Goal: Task Accomplishment & Management: Use online tool/utility

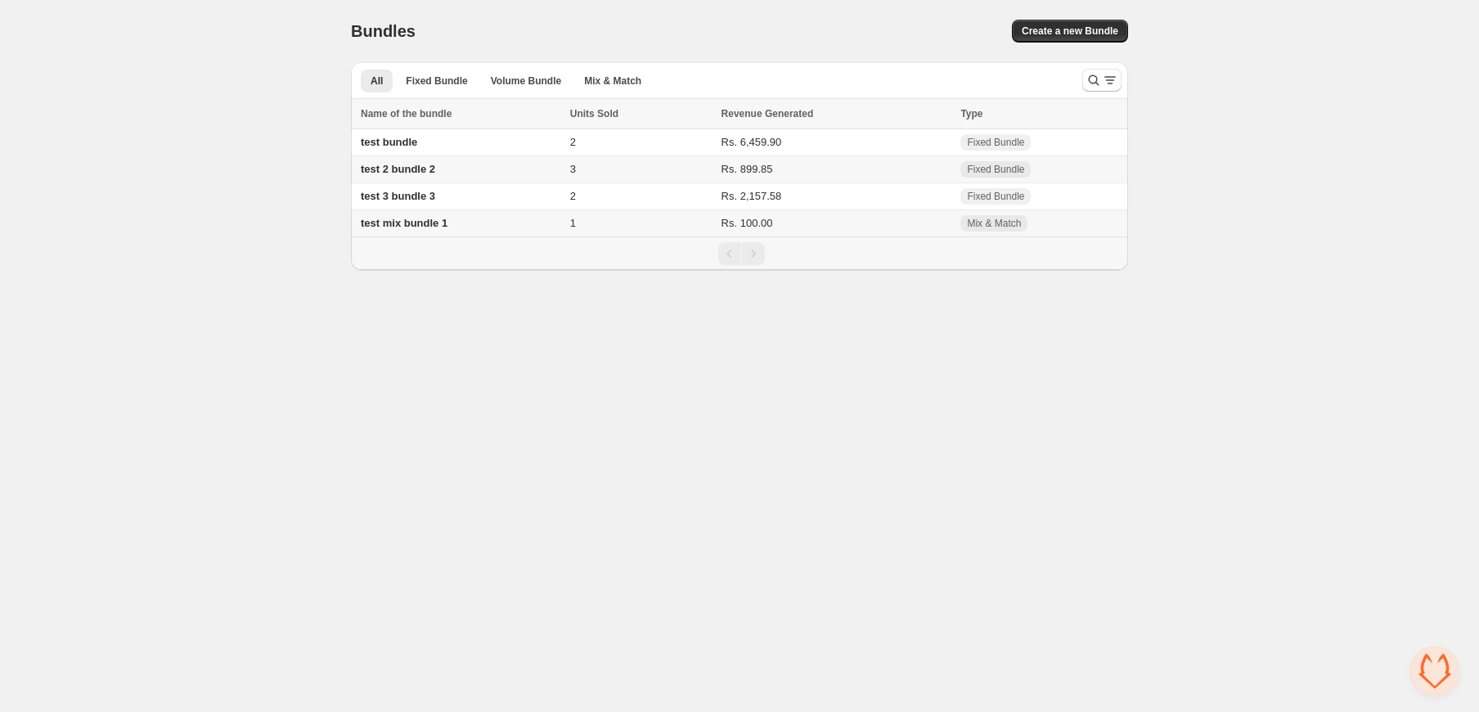
click at [434, 218] on span "test mix bundle 1" at bounding box center [404, 223] width 87 height 12
